Goal: Task Accomplishment & Management: Use online tool/utility

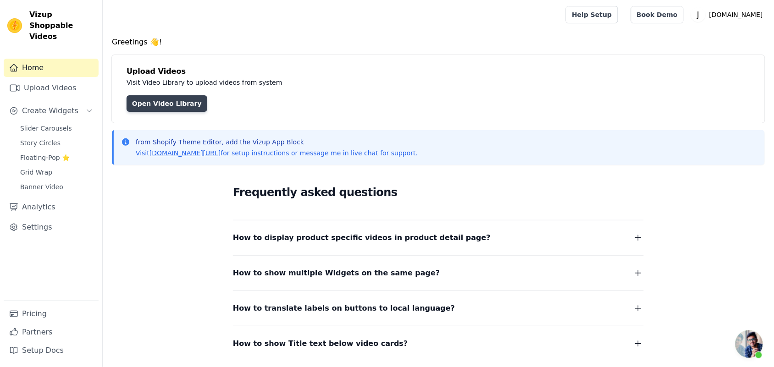
click at [163, 99] on link "Open Video Library" at bounding box center [167, 103] width 81 height 17
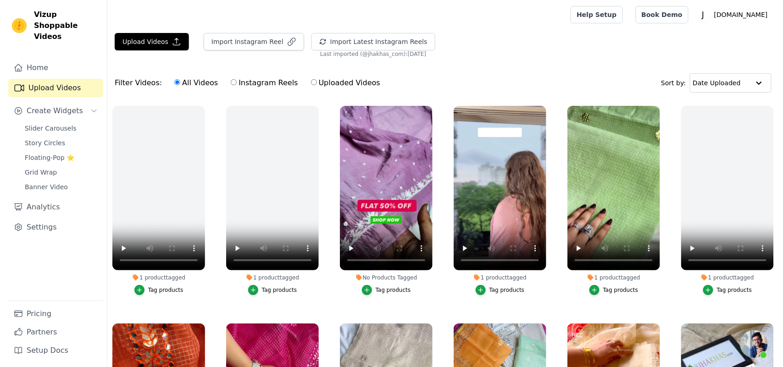
scroll to position [773, 0]
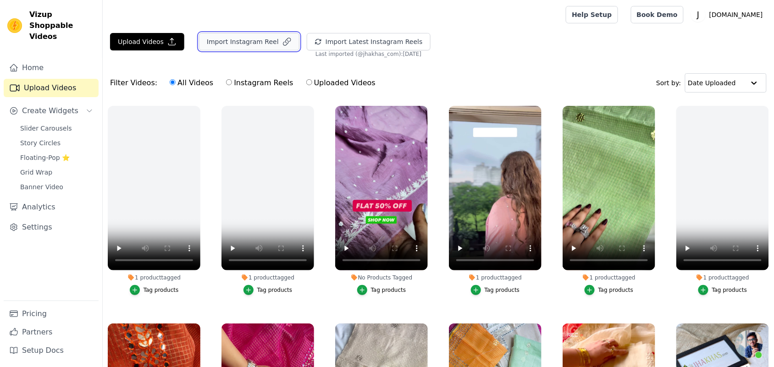
click at [252, 40] on button "Import Instagram Reel" at bounding box center [249, 41] width 100 height 17
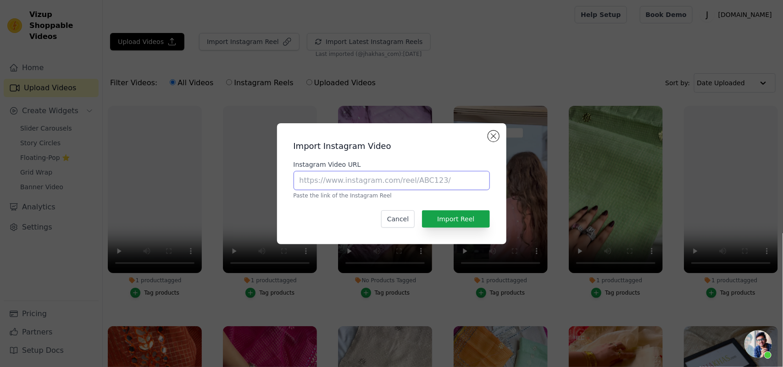
click at [330, 182] on input "Instagram Video URL" at bounding box center [391, 180] width 196 height 19
paste input "https://www.instagram.com/reel/DOvn9PDj8fZ/?igsh=bDEwaDl1dWI2dWww"
type input "https://www.instagram.com/reel/DOvn9PDj8fZ/?igsh=bDEwaDl1dWI2dWww"
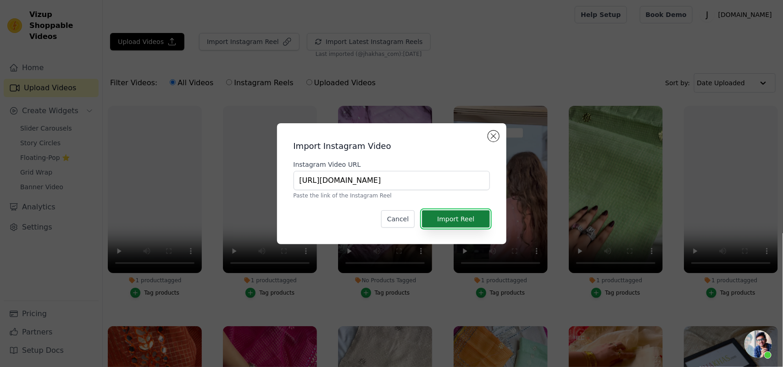
click at [476, 212] on button "Import Reel" at bounding box center [455, 218] width 67 height 17
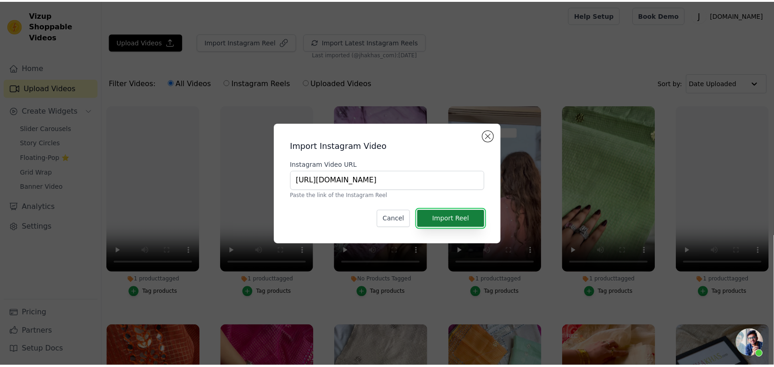
scroll to position [0, 0]
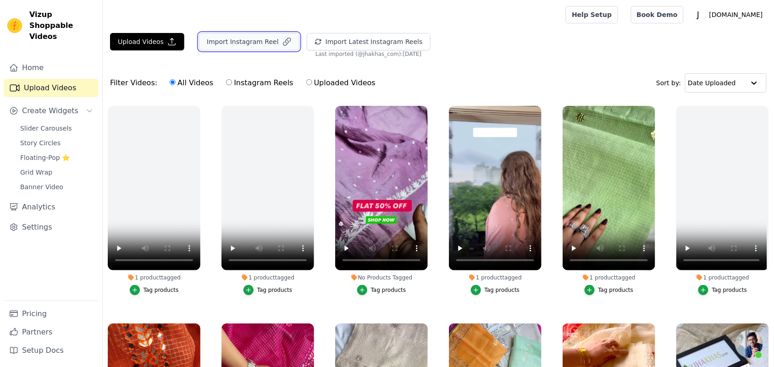
click at [221, 39] on button "Import Instagram Reel" at bounding box center [249, 41] width 100 height 17
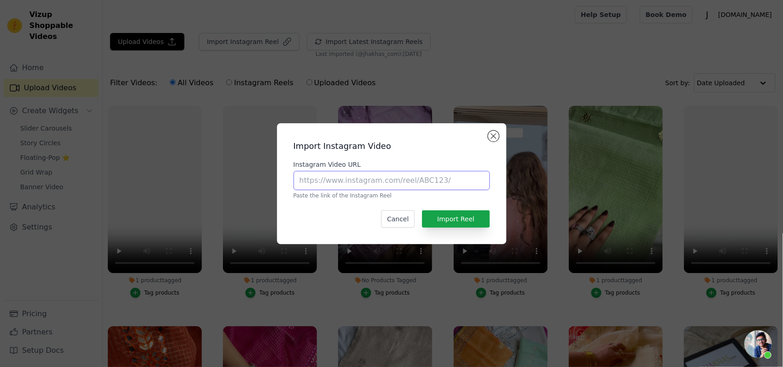
click at [328, 188] on input "Instagram Video URL" at bounding box center [391, 180] width 196 height 19
type input "https://www.instagram.com/reel/DOvn9PDj8fZ/?igsh=bDEwaDl1dWI2dWww"
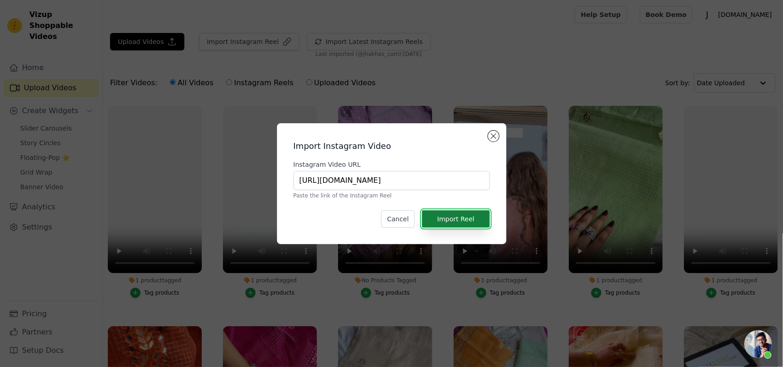
click at [475, 221] on button "Import Reel" at bounding box center [455, 218] width 67 height 17
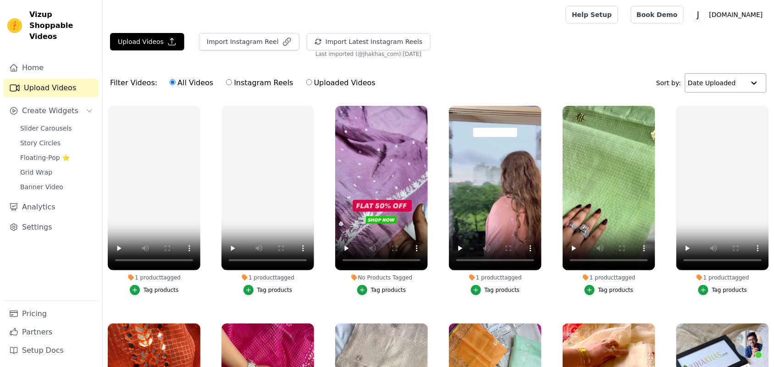
click at [719, 90] on input "text" at bounding box center [716, 83] width 57 height 18
click at [622, 53] on div "Upload Videos Import Instagram Reel Import Latest Instagram Reels Import Latest…" at bounding box center [438, 45] width 671 height 25
click at [515, 47] on div "Upload Videos Import Instagram Reel Import Latest Instagram Reels Import Latest…" at bounding box center [438, 45] width 671 height 25
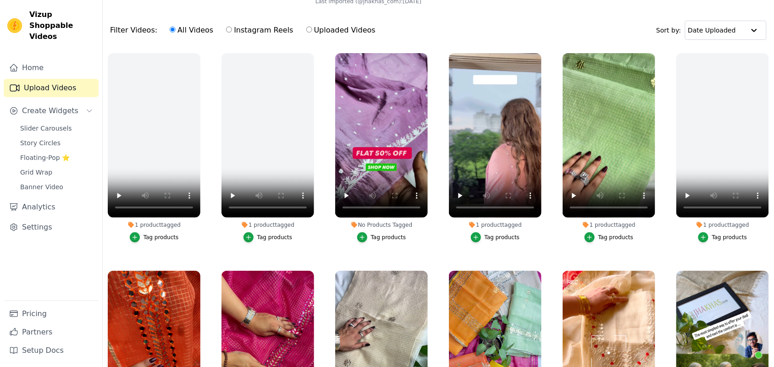
scroll to position [94, 0]
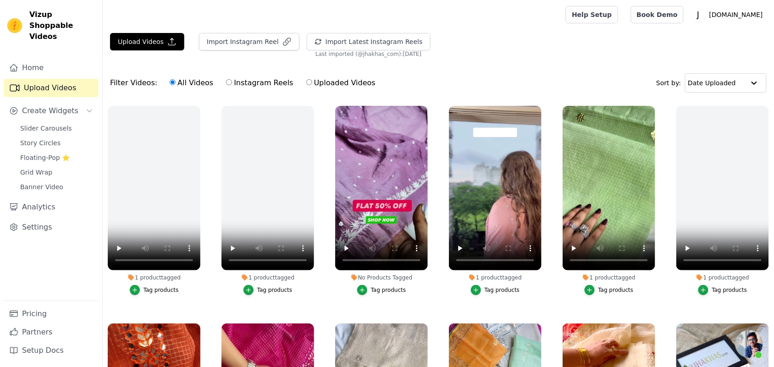
scroll to position [773, 0]
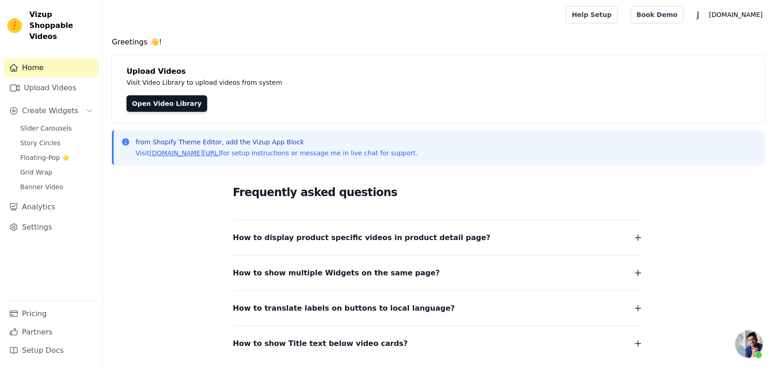
scroll to position [773, 0]
click at [164, 104] on link "Open Video Library" at bounding box center [167, 103] width 81 height 17
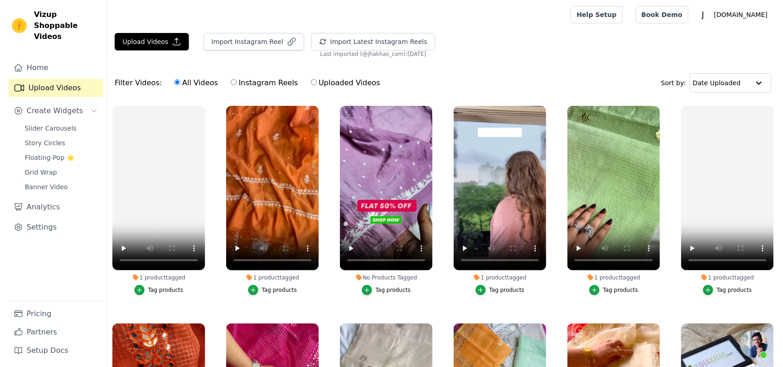
scroll to position [773, 0]
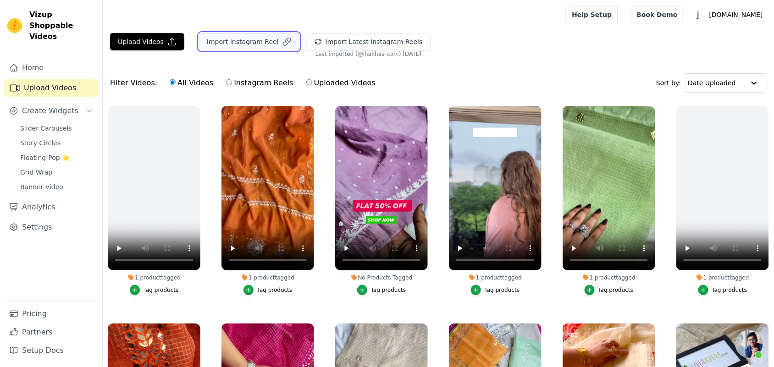
click at [229, 38] on button "Import Instagram Reel" at bounding box center [249, 41] width 100 height 17
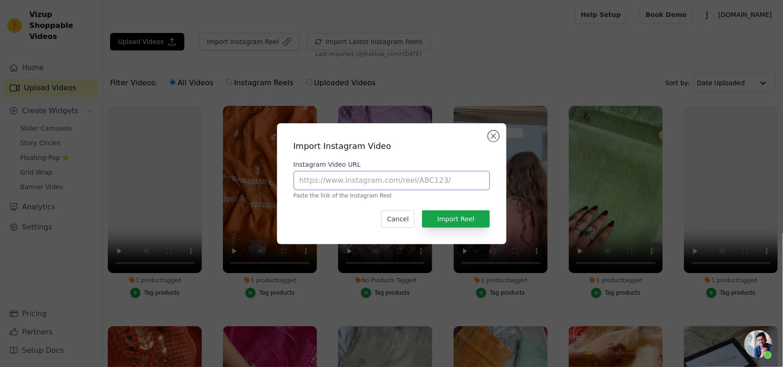
click at [320, 186] on input "Instagram Video URL" at bounding box center [391, 180] width 196 height 19
paste input "https://www.instagram.com/reel/DOvn9PDj8fZ/?igsh=bDEwaDl1dWI2dWww"
type input "https://www.instagram.com/reel/DOvn9PDj8fZ/?igsh=bDEwaDl1dWI2dWww"
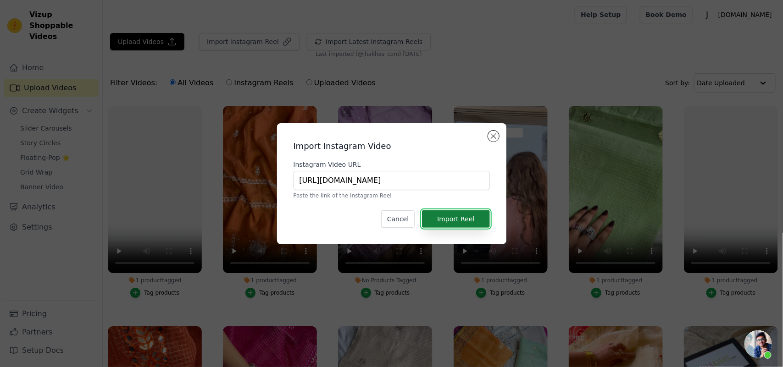
click at [471, 216] on button "Import Reel" at bounding box center [455, 218] width 67 height 17
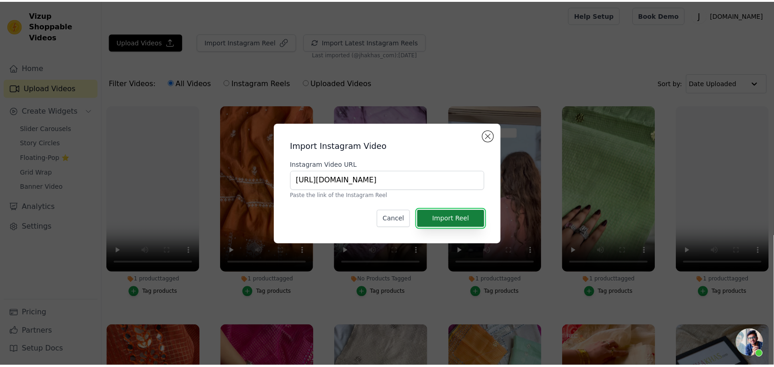
scroll to position [0, 0]
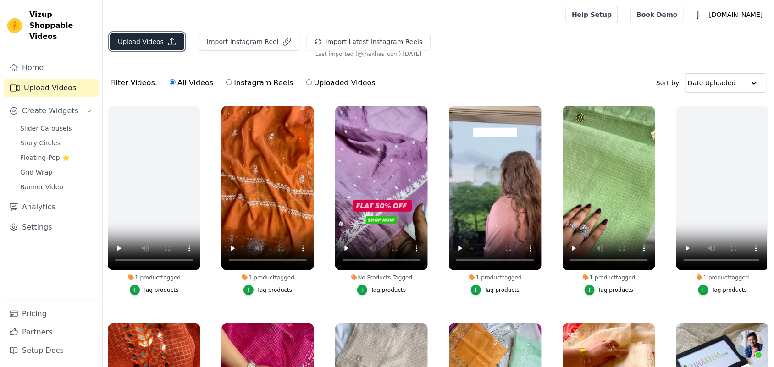
click at [138, 45] on button "Upload Videos" at bounding box center [147, 41] width 74 height 17
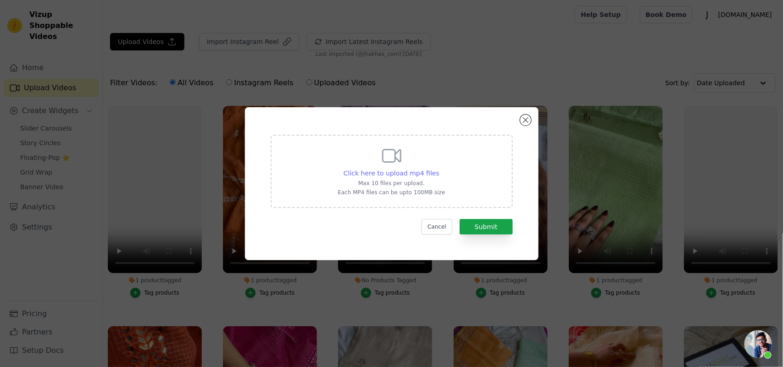
click at [381, 176] on span "Click here to upload mp4 files" at bounding box center [391, 173] width 96 height 7
click at [439, 169] on input "Click here to upload mp4 files Max 10 files per upload. Each MP4 files can be u…" at bounding box center [439, 168] width 0 height 0
type input "C:\fakepath\Unconfirmed 579397.crdownload"
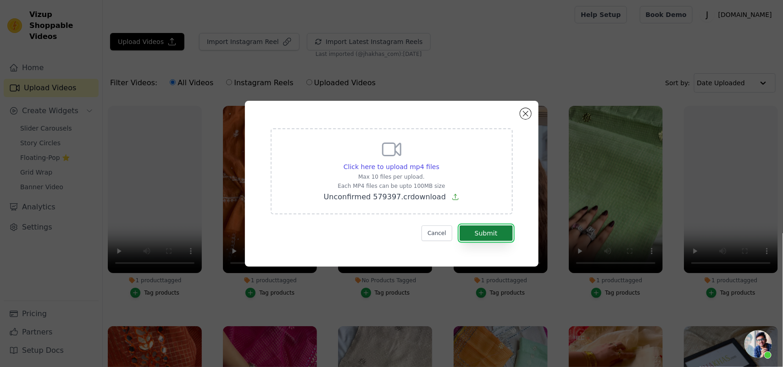
click at [501, 239] on button "Submit" at bounding box center [485, 234] width 53 height 16
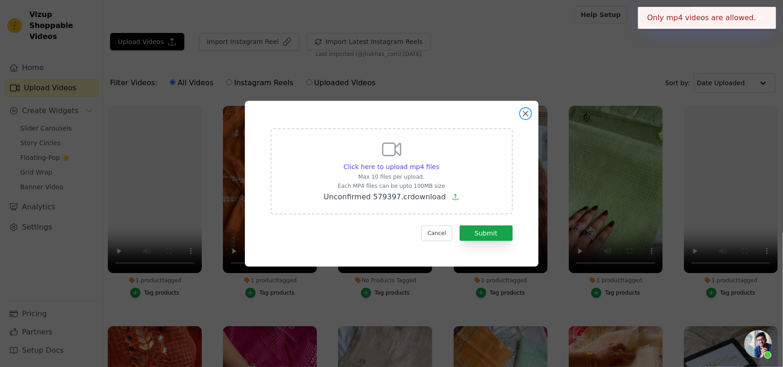
drag, startPoint x: 523, startPoint y: 118, endPoint x: 555, endPoint y: 1, distance: 120.9
click at [523, 118] on button "Close modal" at bounding box center [525, 113] width 11 height 11
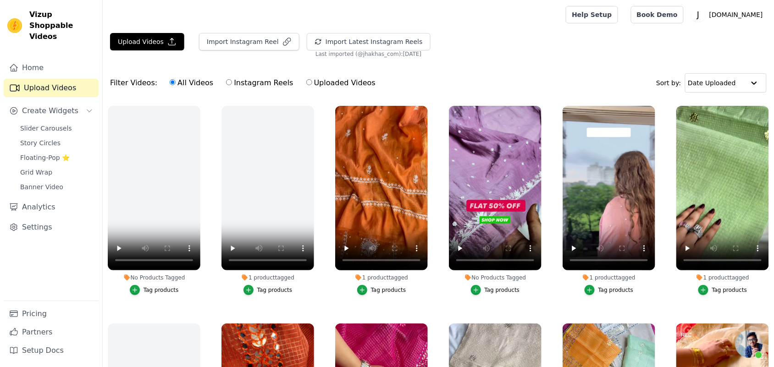
click at [189, 296] on label "No Products Tagged Tag products" at bounding box center [154, 202] width 94 height 194
click at [54, 153] on span "Floating-Pop ⭐" at bounding box center [45, 157] width 50 height 9
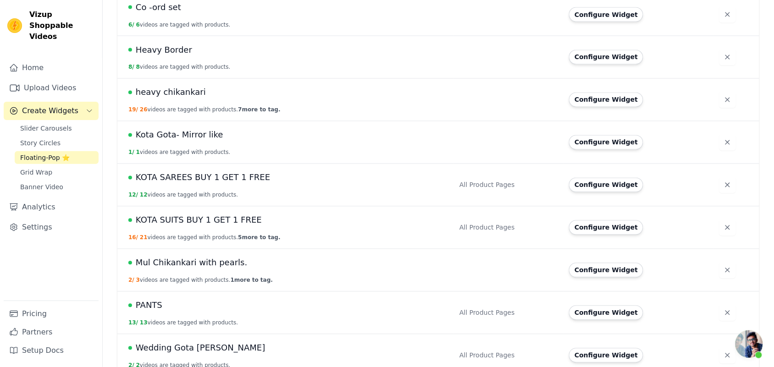
scroll to position [473, 0]
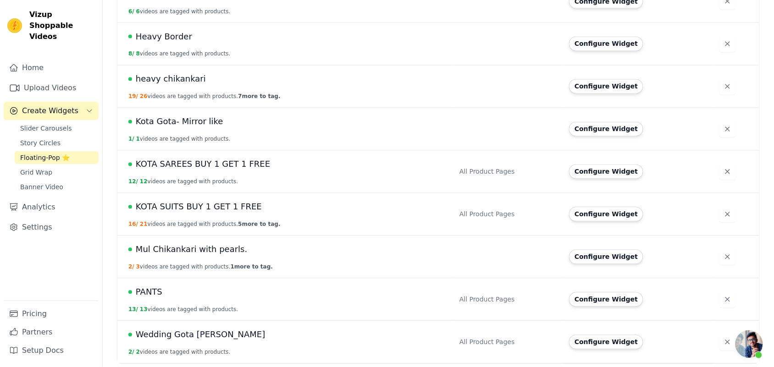
click at [193, 254] on span "Mul Chikankari with pearls." at bounding box center [191, 249] width 111 height 13
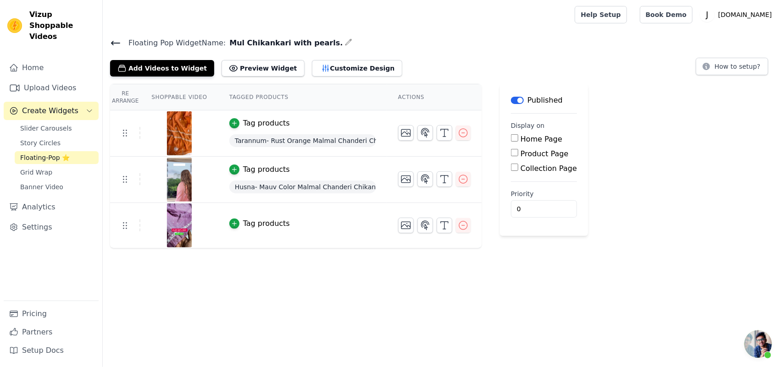
click at [322, 45] on h4 "Floating Pop Widget Name: Mul Chikankari with pearls." at bounding box center [442, 43] width 665 height 12
click at [345, 42] on icon "button" at bounding box center [348, 42] width 7 height 7
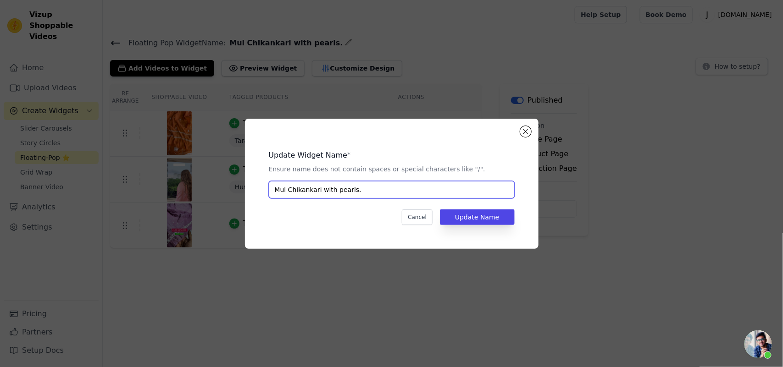
click at [283, 189] on input "Mul Chikankari with pearls." at bounding box center [392, 189] width 246 height 17
type input "[PERSON_NAME] with pearls."
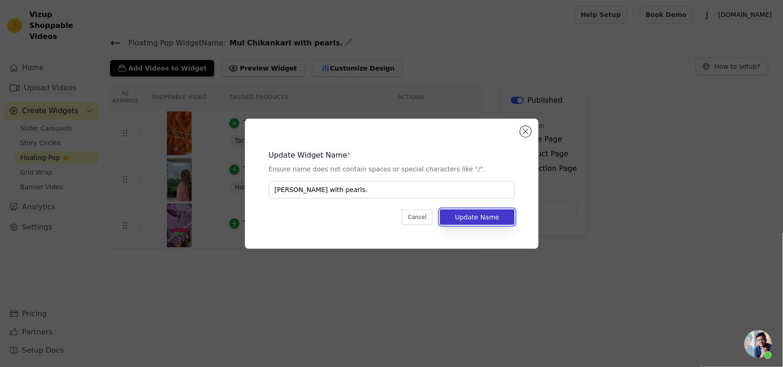
click at [493, 212] on button "Update Name" at bounding box center [477, 218] width 74 height 16
click at [358, 318] on div "Update Widget Name * Ensure name does not contain spaces or special characters …" at bounding box center [391, 183] width 783 height 367
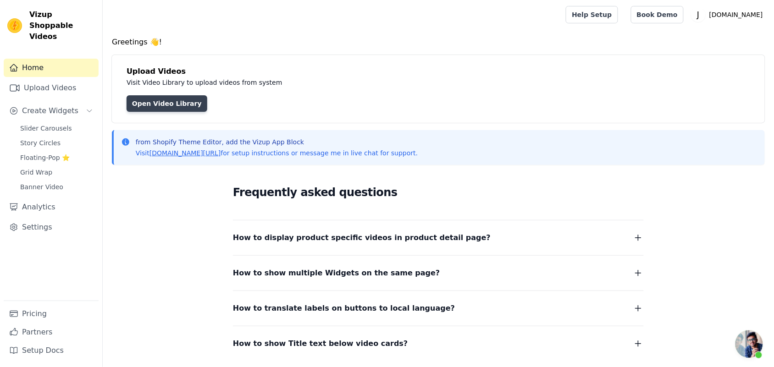
scroll to position [773, 0]
click at [43, 153] on span "Floating-Pop ⭐" at bounding box center [45, 157] width 50 height 9
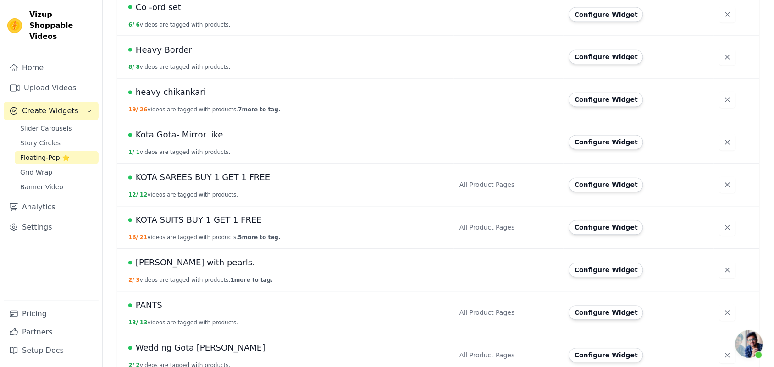
scroll to position [473, 0]
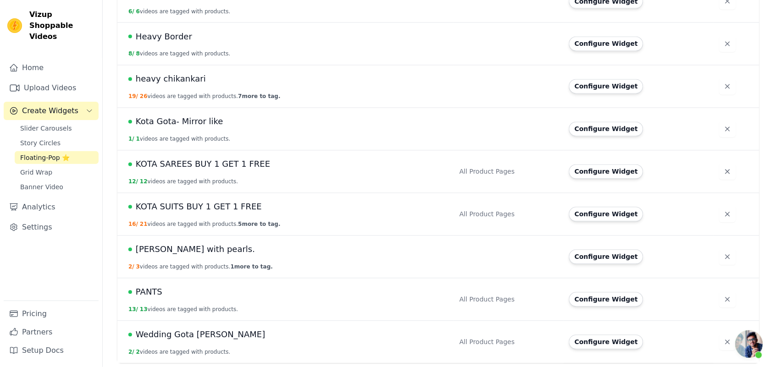
click at [184, 252] on span "[PERSON_NAME] with pearls." at bounding box center [195, 249] width 119 height 13
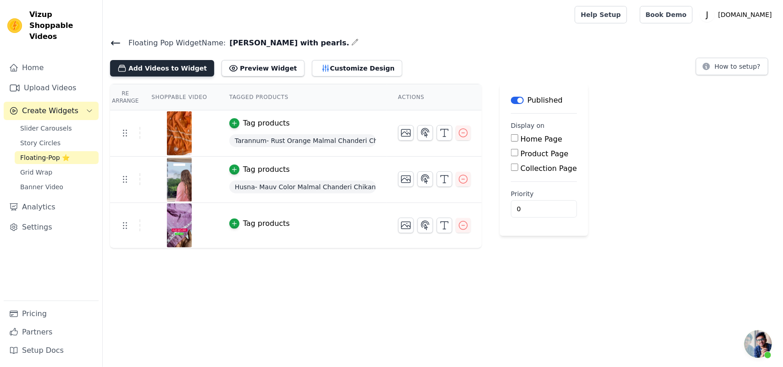
click at [155, 67] on button "Add Videos to Widget" at bounding box center [162, 68] width 104 height 17
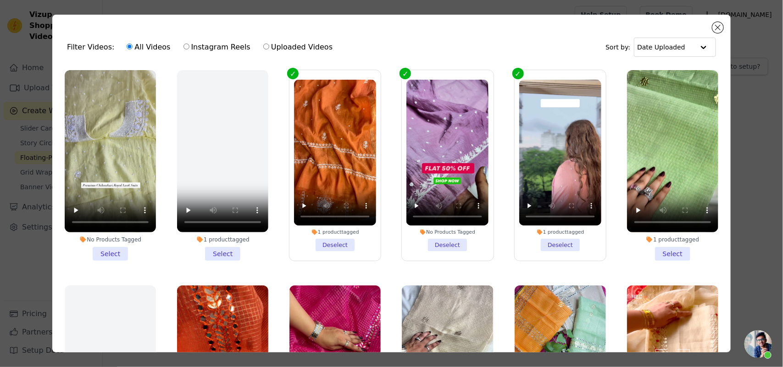
click at [118, 249] on li "No Products Tagged Select" at bounding box center [110, 165] width 91 height 191
click at [0, 0] on input "No Products Tagged Select" at bounding box center [0, 0] width 0 height 0
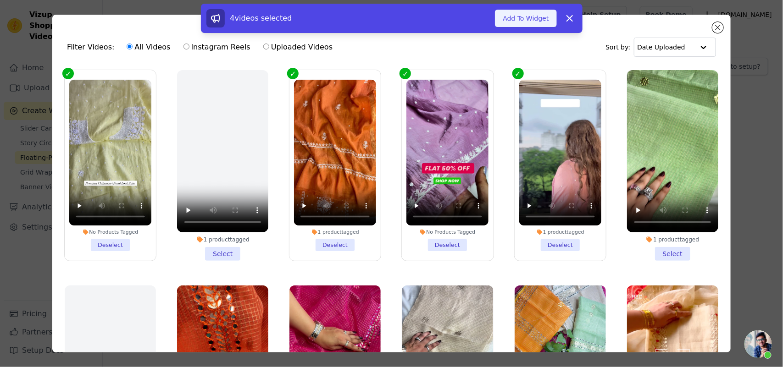
click at [537, 19] on button "Add To Widget" at bounding box center [525, 18] width 61 height 17
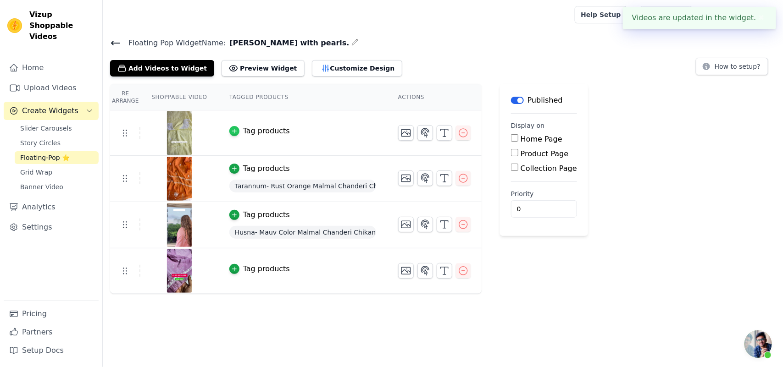
click at [231, 131] on icon "button" at bounding box center [234, 131] width 6 height 6
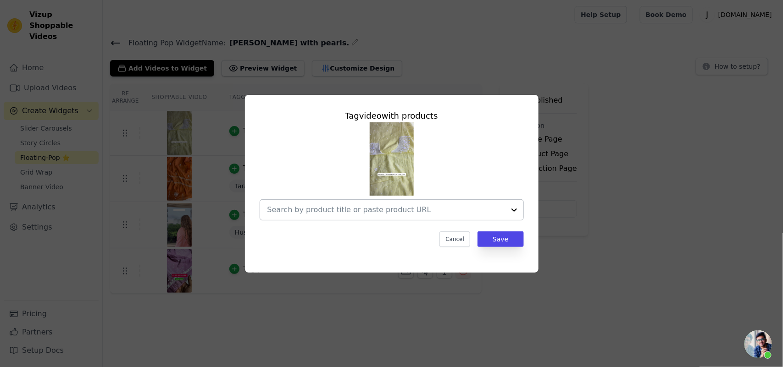
click at [416, 209] on input "text" at bounding box center [386, 210] width 238 height 11
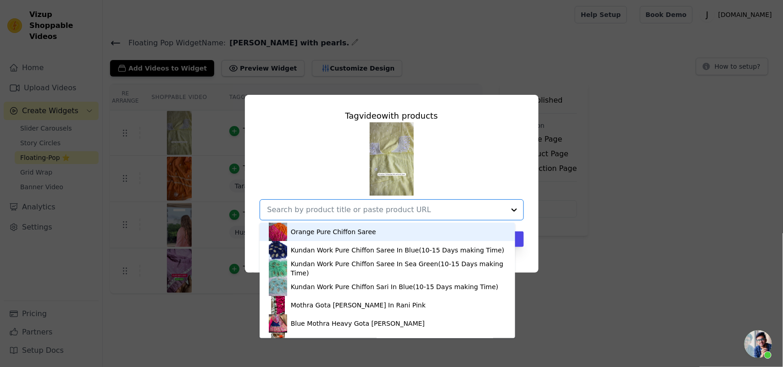
paste input "[URL][DOMAIN_NAME]"
type input "[URL][DOMAIN_NAME]"
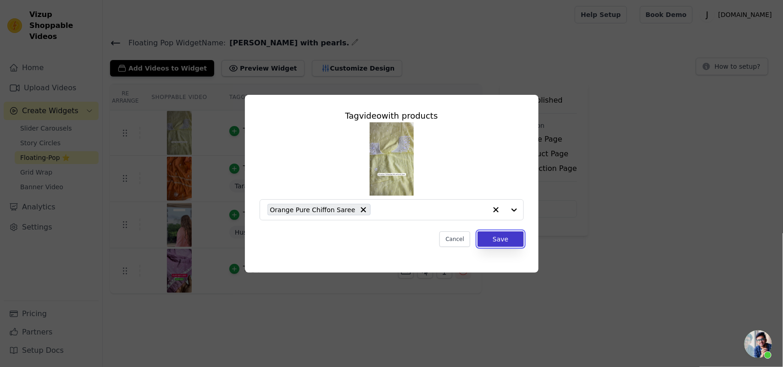
click at [499, 243] on button "Save" at bounding box center [500, 240] width 46 height 16
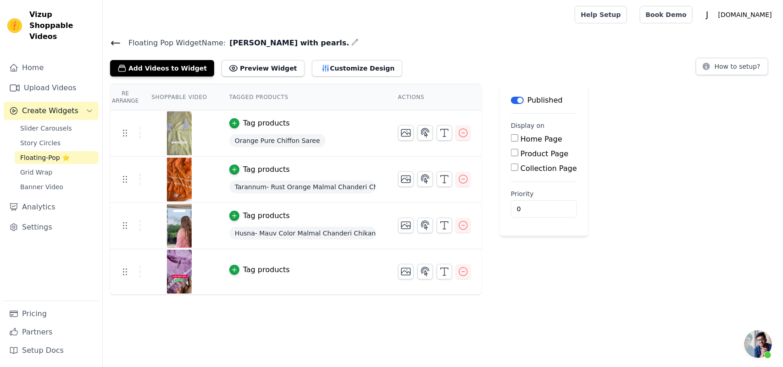
click at [278, 124] on div "Tag products" at bounding box center [266, 123] width 47 height 11
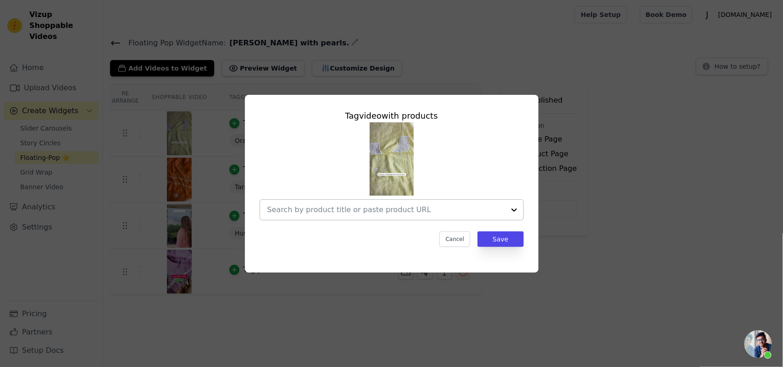
click at [357, 210] on input "text" at bounding box center [386, 210] width 238 height 11
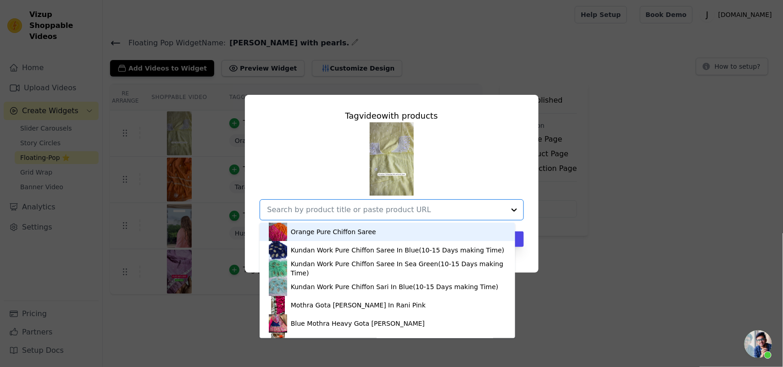
paste input "[URL][DOMAIN_NAME]"
type input "[URL][DOMAIN_NAME]"
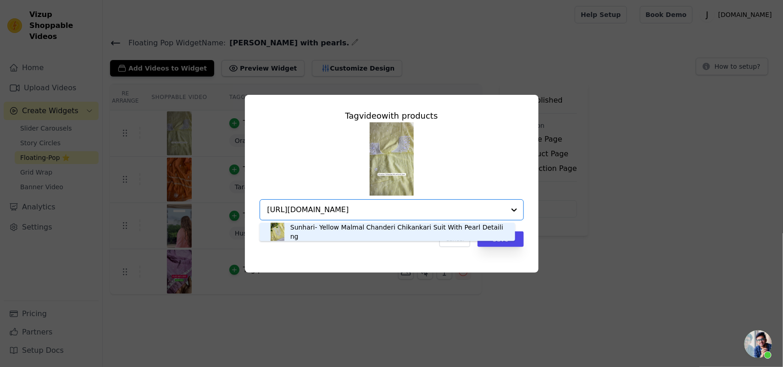
click at [363, 235] on div "Sunhari- Yellow Malmal Chanderi Chikankari Suit With Pearl Detailing" at bounding box center [398, 232] width 216 height 18
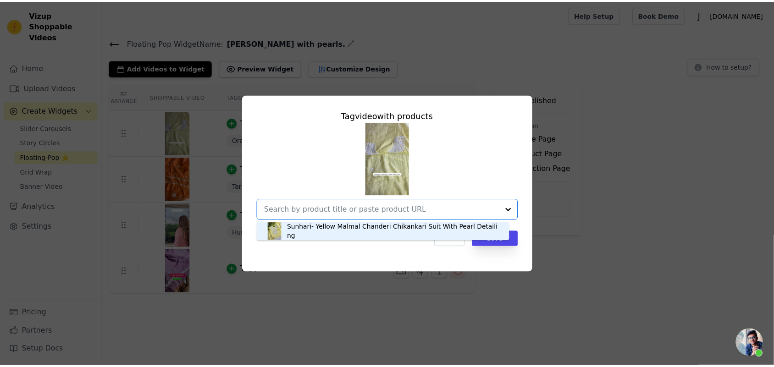
scroll to position [0, 0]
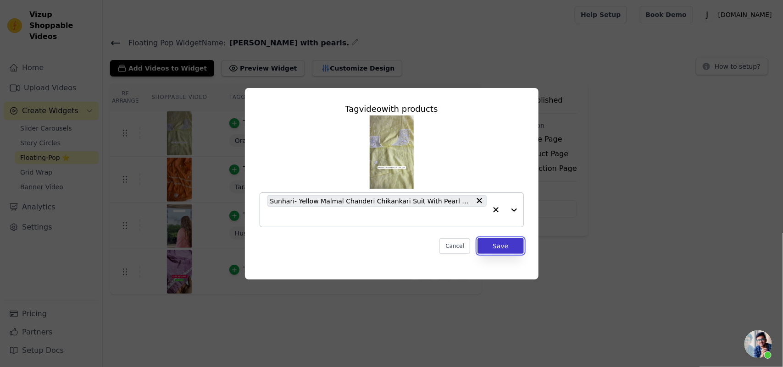
click at [494, 246] on button "Save" at bounding box center [500, 246] width 46 height 16
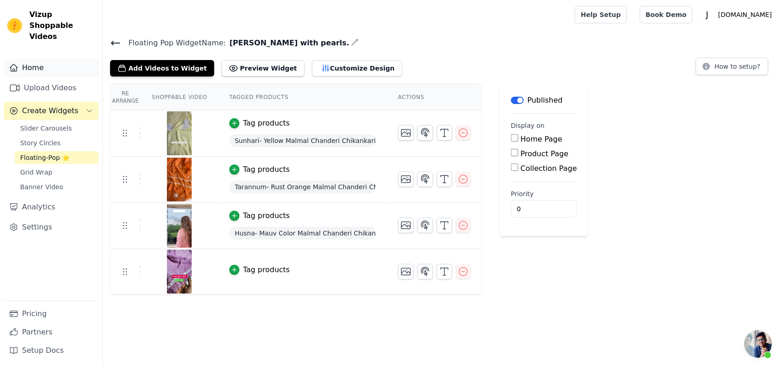
click at [23, 60] on link "Home" at bounding box center [51, 68] width 95 height 18
